Goal: Transaction & Acquisition: Purchase product/service

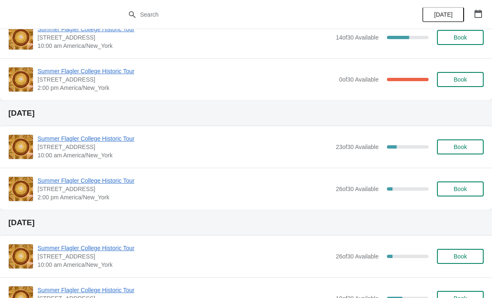
scroll to position [62, 0]
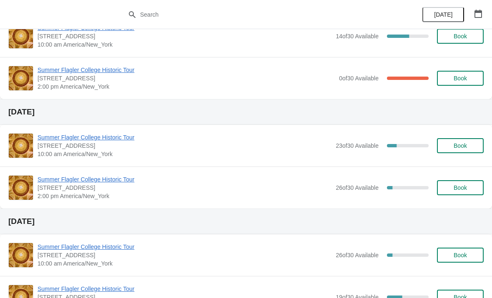
scroll to position [65, 0]
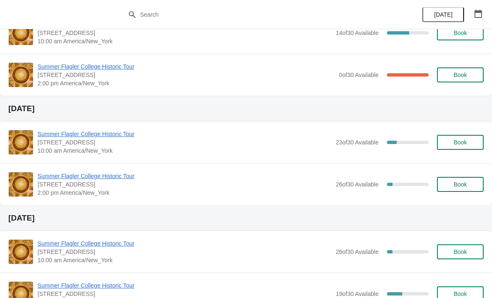
click at [471, 143] on span "Book" at bounding box center [460, 142] width 32 height 7
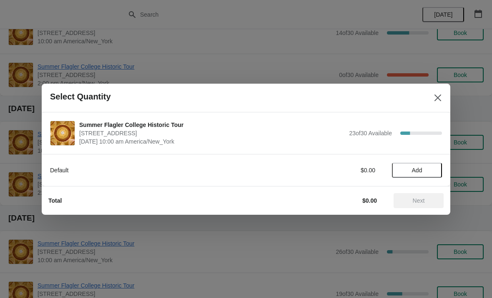
click at [426, 171] on span "Add" at bounding box center [416, 170] width 35 height 7
click at [434, 168] on icon at bounding box center [431, 170] width 9 height 9
click at [415, 199] on span "Next" at bounding box center [418, 200] width 12 height 7
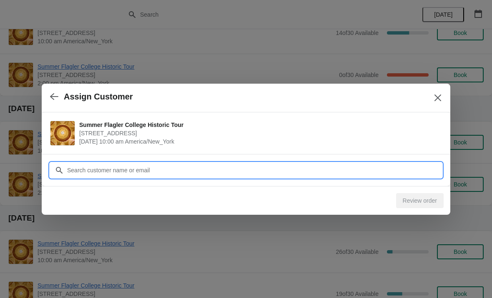
click at [358, 168] on input "Customer" at bounding box center [254, 170] width 375 height 15
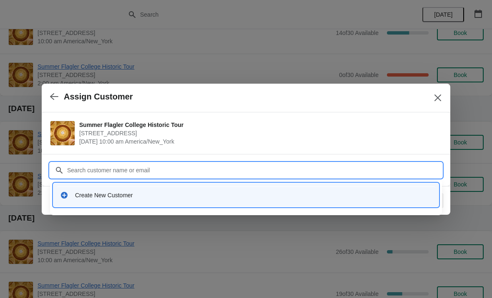
click at [110, 196] on div "Create New Customer" at bounding box center [253, 195] width 357 height 8
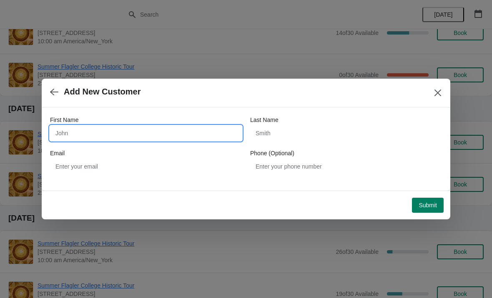
click at [89, 135] on input "First Name" at bounding box center [146, 133] width 192 height 15
type input "H"
type input "Joshua"
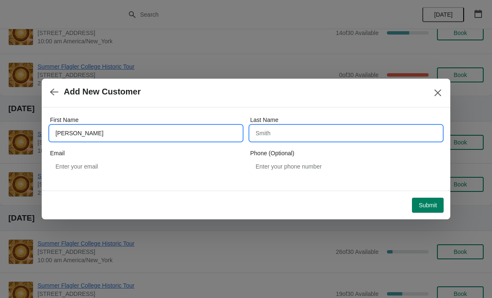
click at [323, 140] on input "Last Name" at bounding box center [346, 133] width 192 height 15
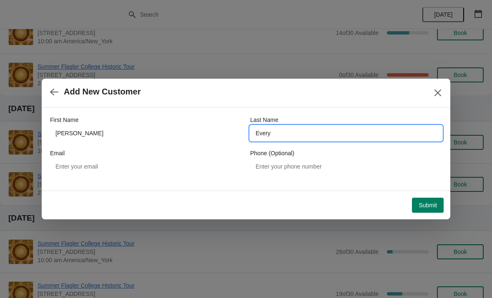
type input "Every"
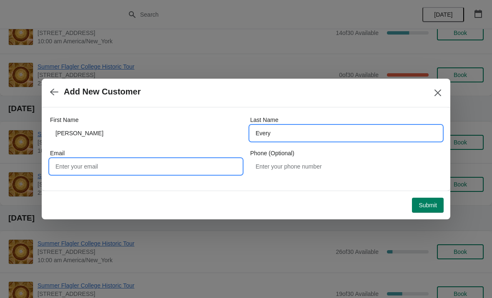
click at [212, 167] on input "Email" at bounding box center [146, 166] width 192 height 15
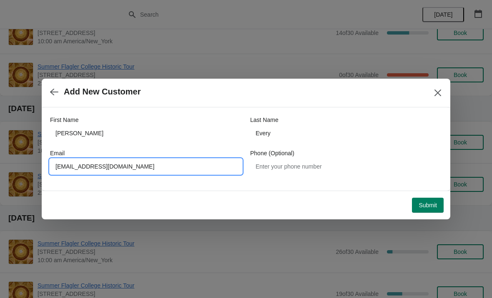
type input "Josh.every.74@gmail.com"
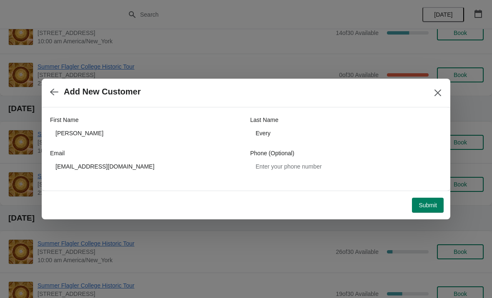
click at [428, 203] on span "Submit" at bounding box center [427, 205] width 18 height 7
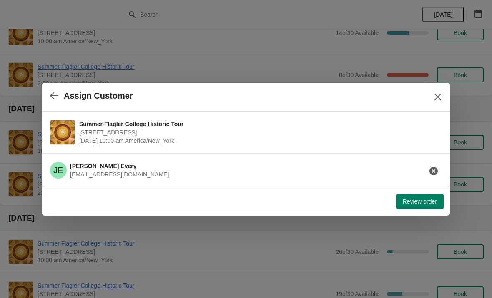
click at [426, 202] on span "Review order" at bounding box center [419, 201] width 34 height 7
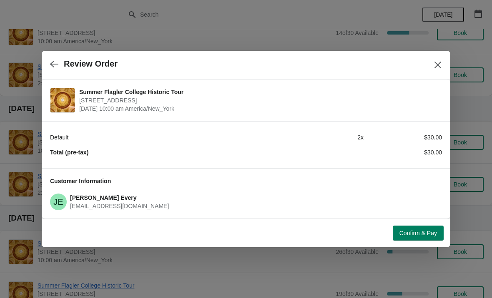
click at [418, 233] on span "Confirm & Pay" at bounding box center [417, 233] width 37 height 7
